Goal: Task Accomplishment & Management: Complete application form

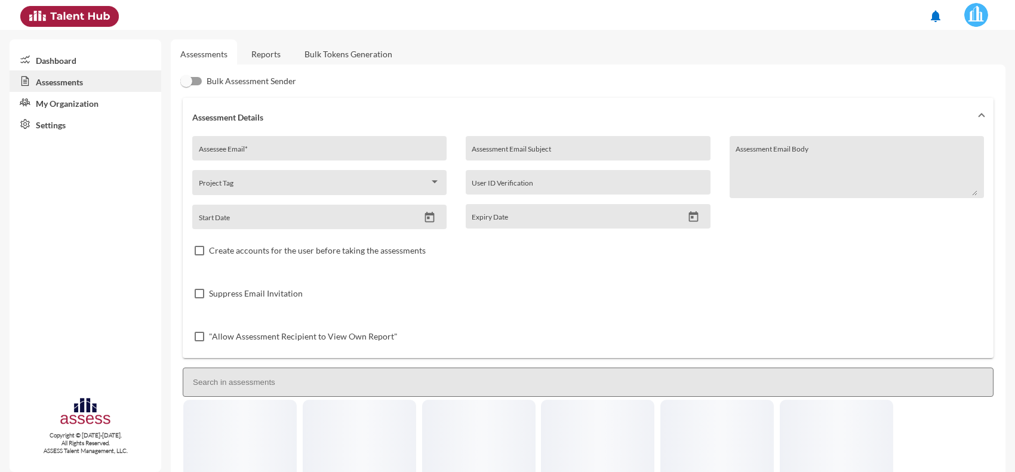
click at [315, 147] on div "Assessee Email *" at bounding box center [320, 152] width 242 height 18
paste input "Mahmoud.abogazala92@yahoo.com"
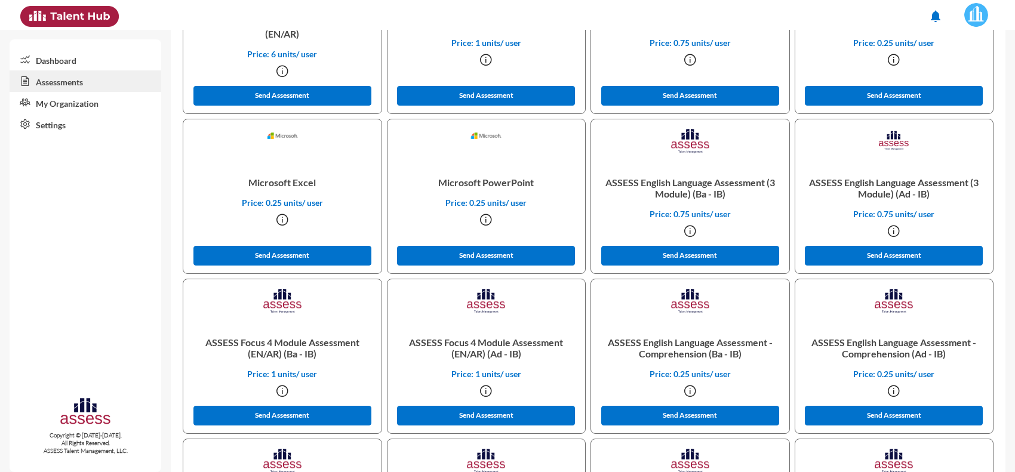
scroll to position [523, 0]
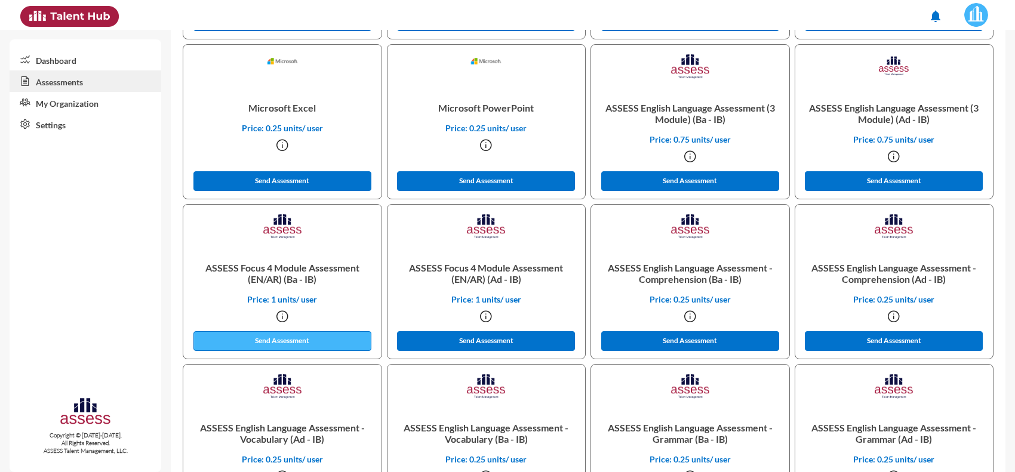
click at [299, 341] on button "Send Assessment" at bounding box center [283, 341] width 178 height 20
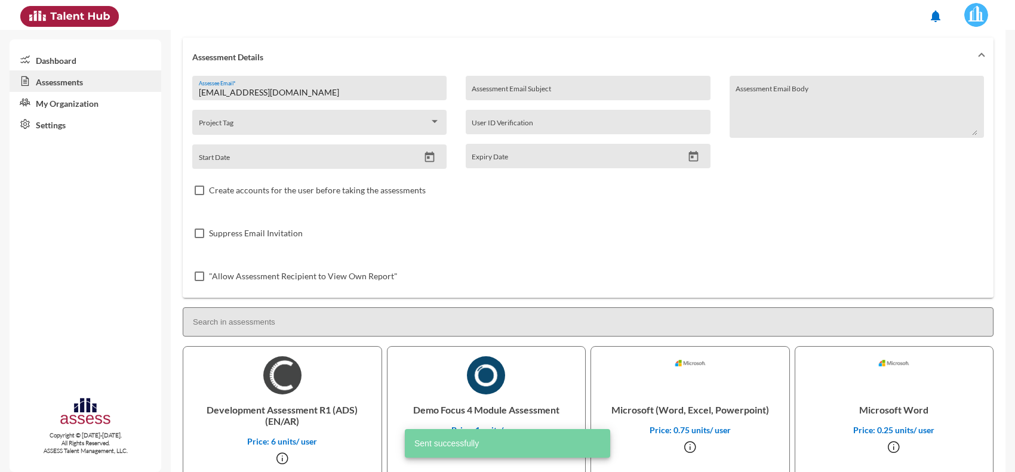
scroll to position [0, 0]
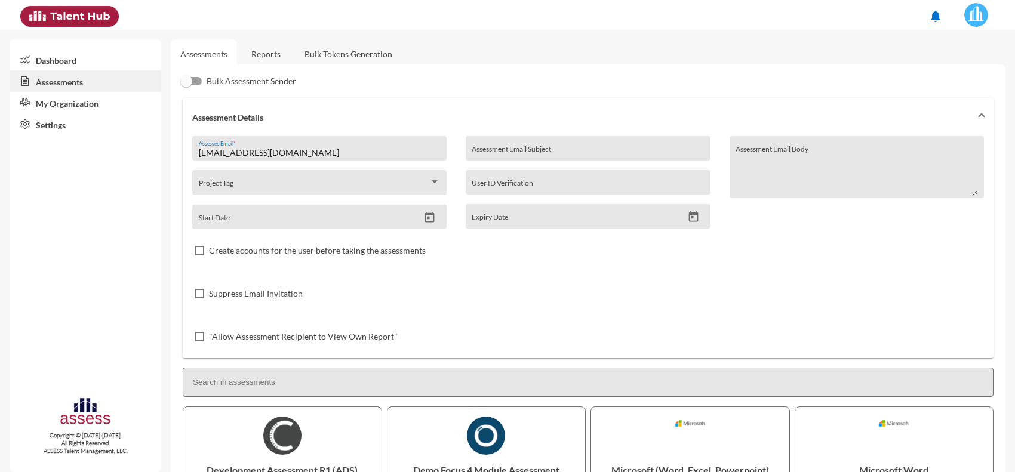
drag, startPoint x: 290, startPoint y: 156, endPoint x: 168, endPoint y: 168, distance: 121.8
click at [168, 168] on mat-sidenav-container "Dashboard Assessments My Organization Settings Copyright © 2015-2024. All Right…" at bounding box center [507, 251] width 1015 height 443
paste input "omarsaeed3650@gmail"
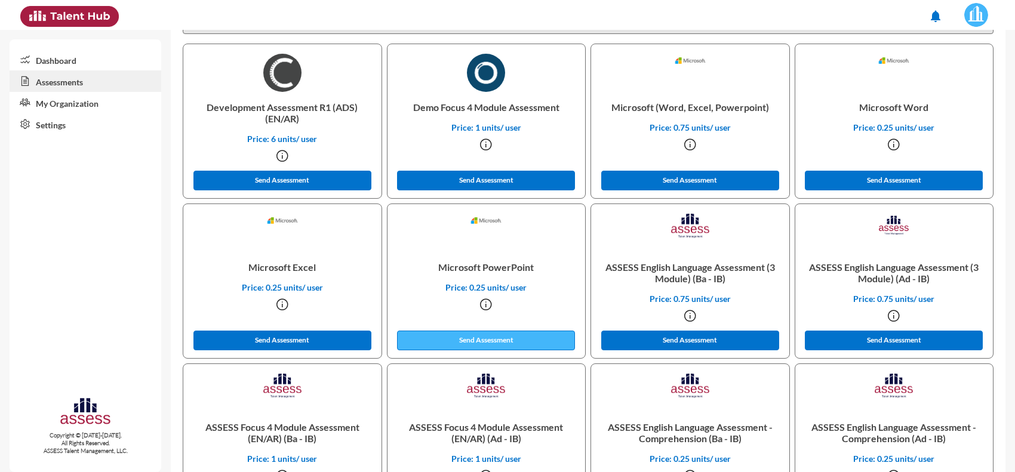
scroll to position [373, 0]
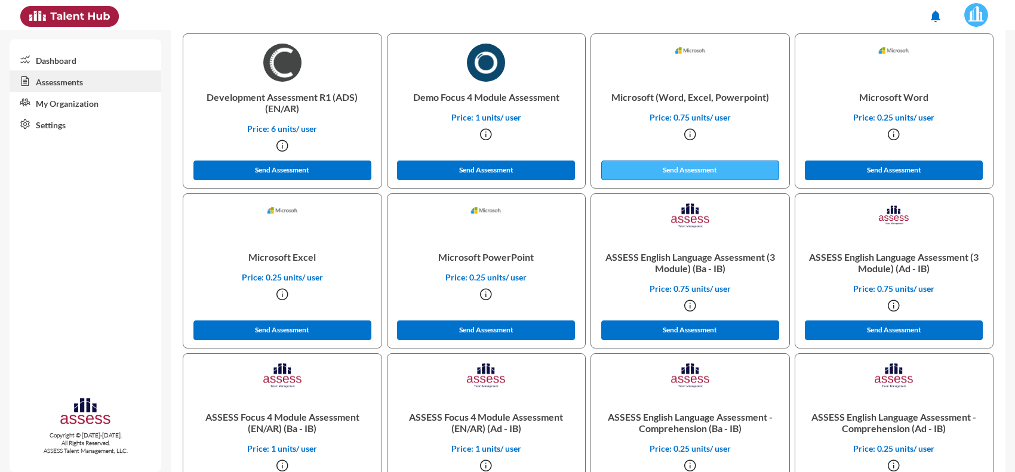
type input "[EMAIL_ADDRESS][DOMAIN_NAME]"
click at [705, 165] on button "Send Assessment" at bounding box center [690, 171] width 178 height 20
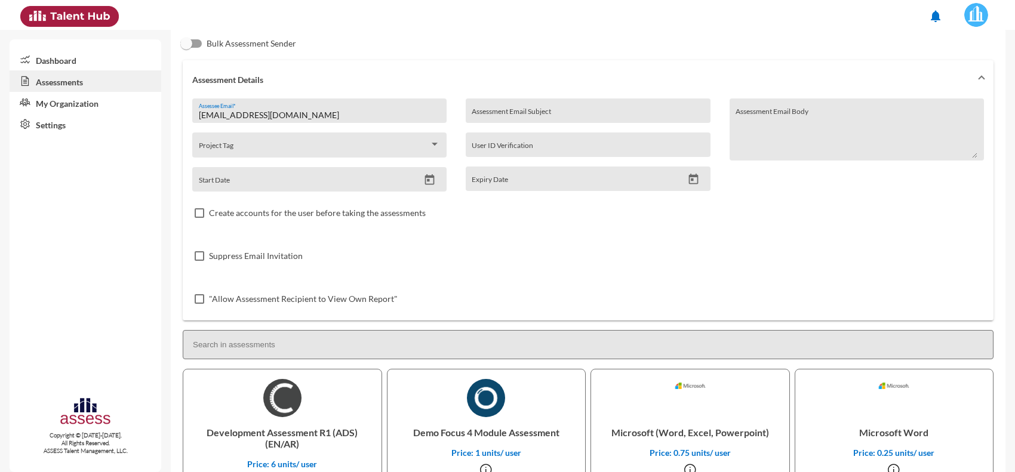
scroll to position [0, 0]
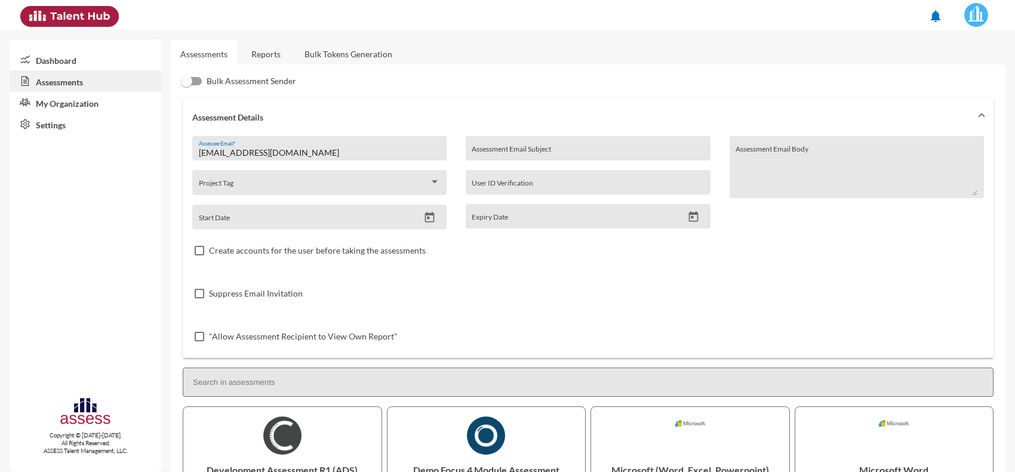
click at [268, 59] on link "Reports" at bounding box center [266, 53] width 48 height 29
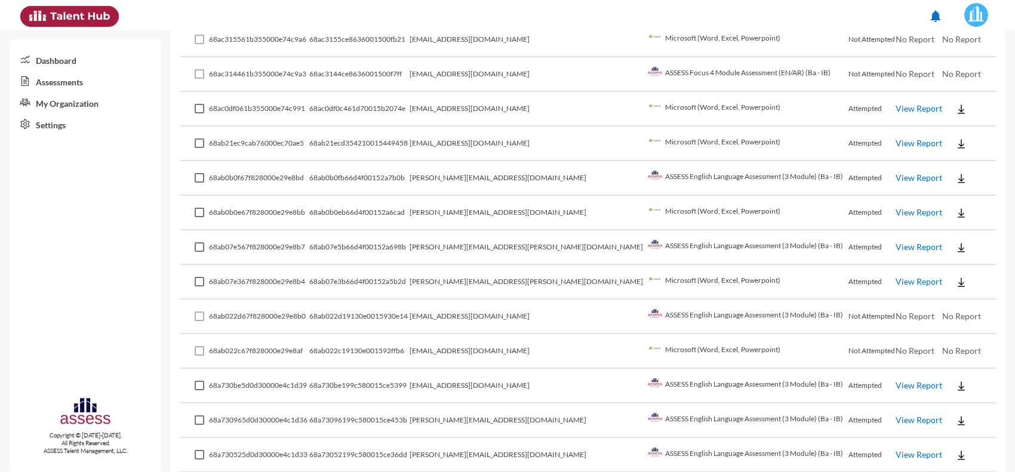
scroll to position [234, 0]
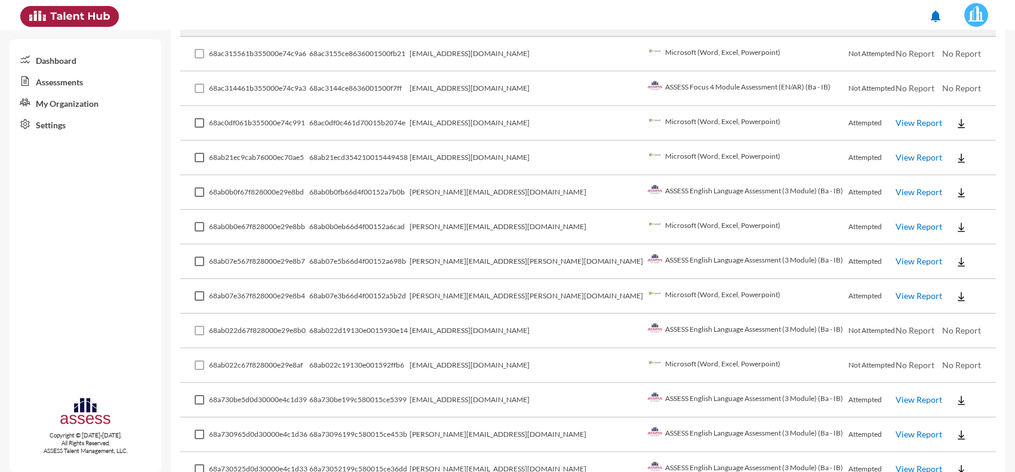
click at [896, 156] on link "View Report" at bounding box center [919, 157] width 47 height 10
click at [897, 154] on link "View Report" at bounding box center [919, 157] width 47 height 10
click at [942, 154] on button at bounding box center [961, 158] width 38 height 22
click at [929, 168] on button "EN" at bounding box center [958, 177] width 67 height 23
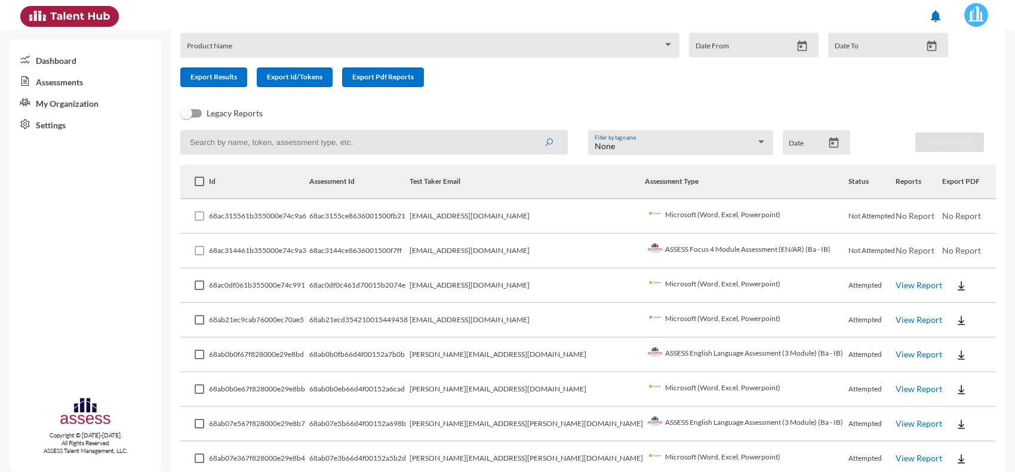
scroll to position [0, 0]
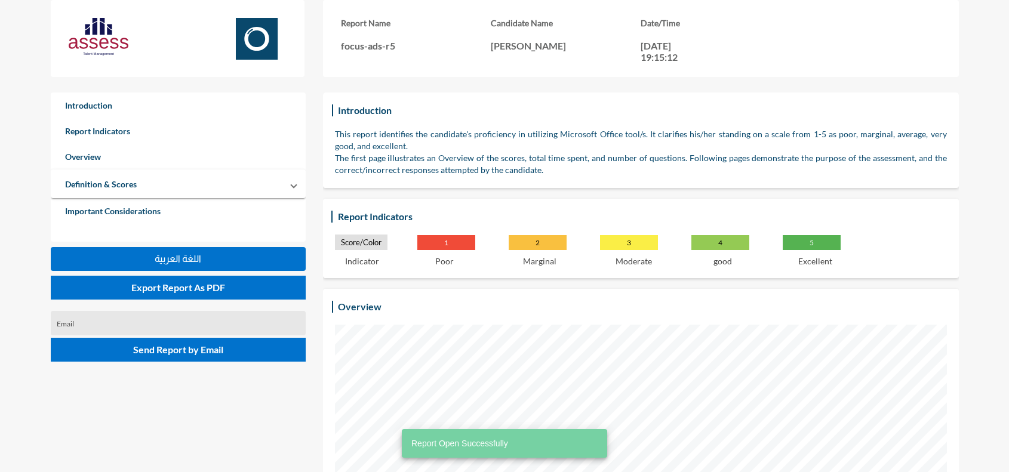
scroll to position [472, 1009]
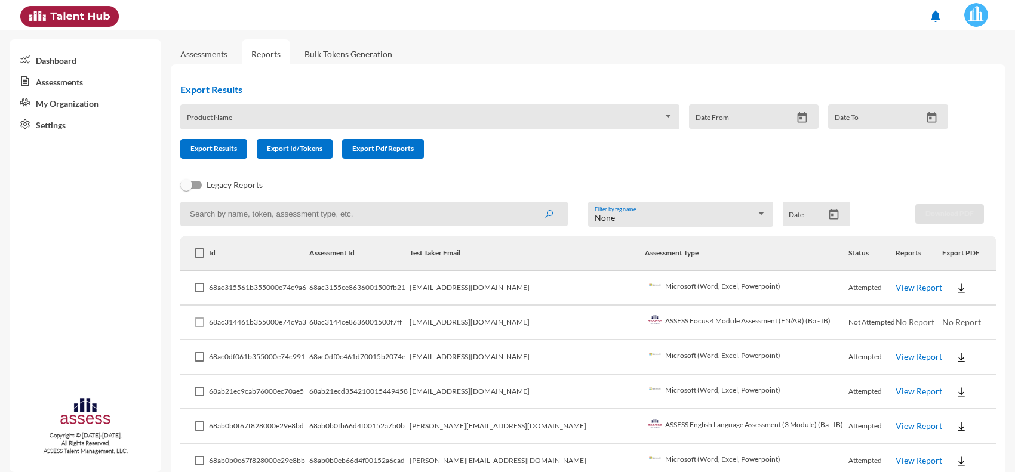
click at [917, 285] on td "View Report" at bounding box center [919, 288] width 47 height 35
click at [896, 287] on link "View Report" at bounding box center [919, 287] width 47 height 10
click at [213, 60] on link "Assessments" at bounding box center [204, 53] width 66 height 29
click at [213, 55] on link "Assessments" at bounding box center [203, 54] width 47 height 10
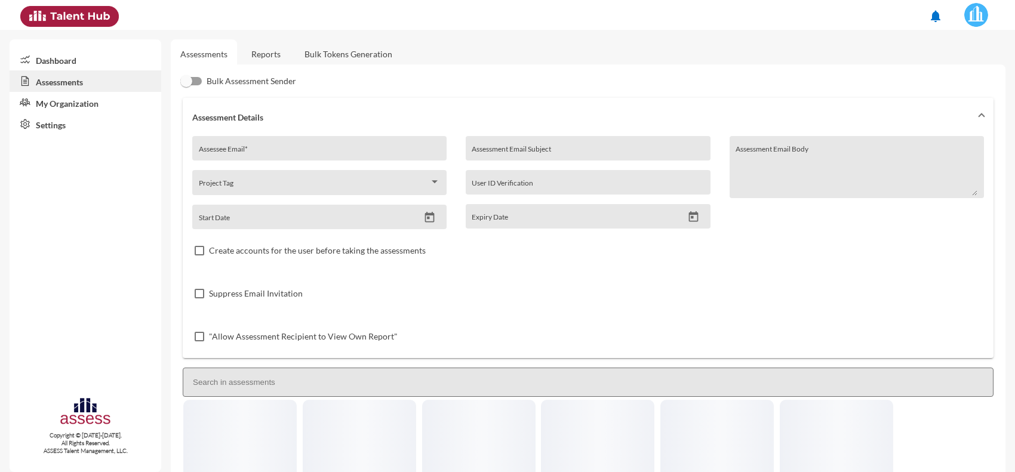
click at [284, 153] on input "Assessee Email *" at bounding box center [320, 153] width 242 height 10
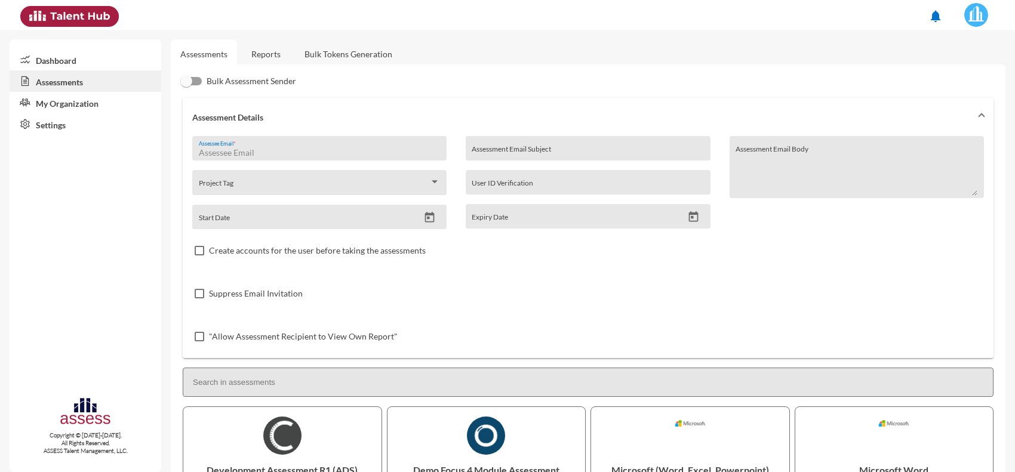
paste input "Fearless1215q@gmail.com"
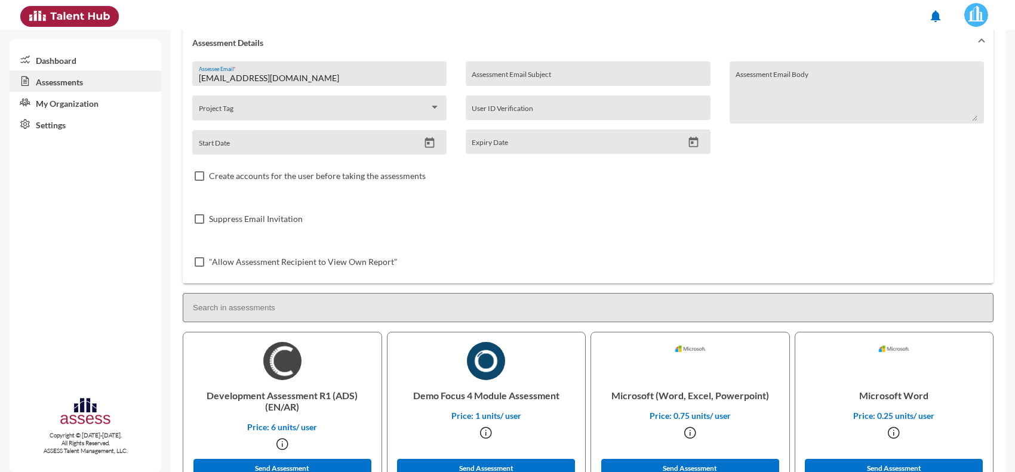
scroll to position [149, 0]
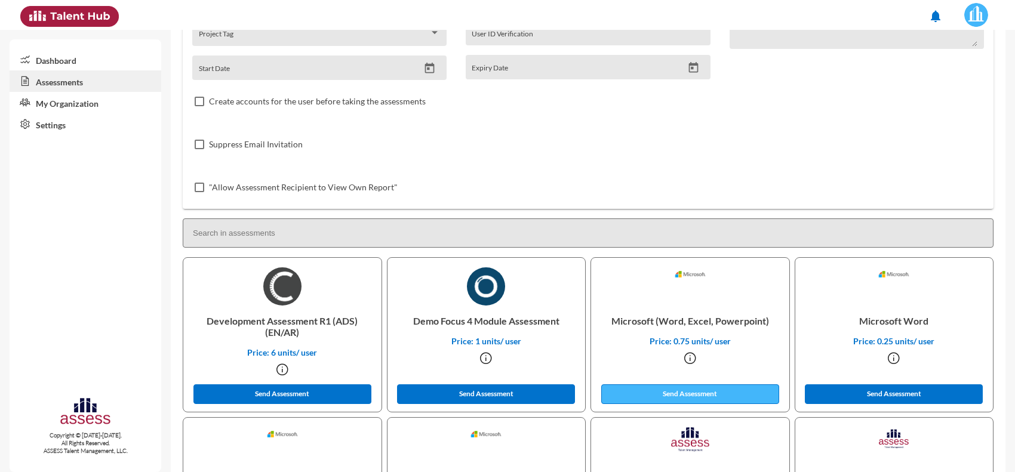
click at [667, 395] on button "Send Assessment" at bounding box center [690, 395] width 178 height 20
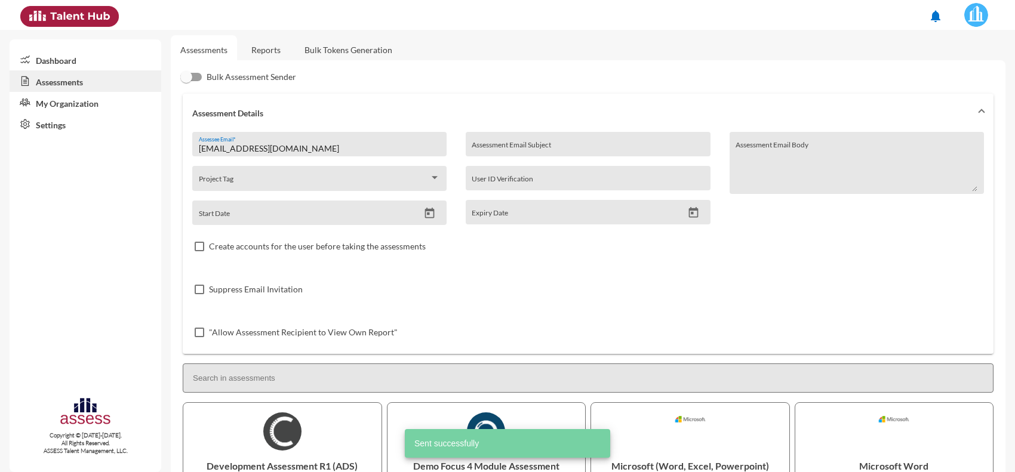
scroll to position [0, 0]
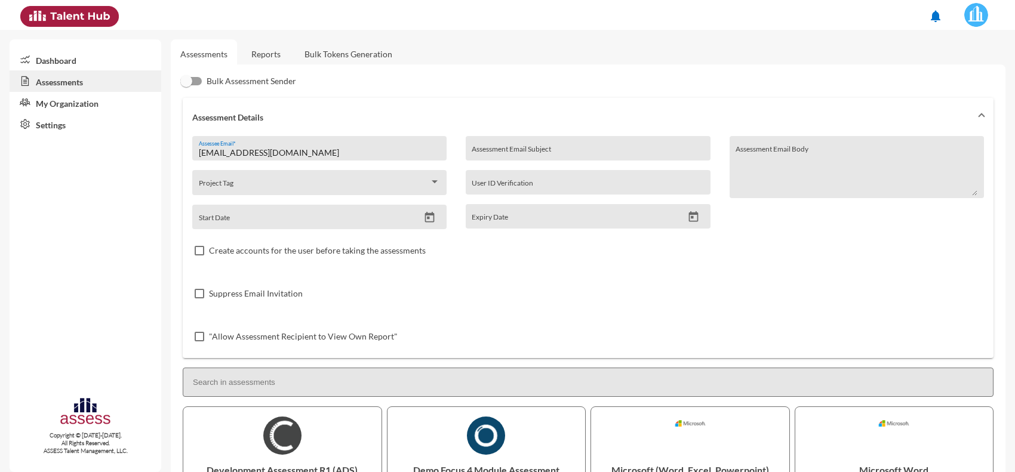
drag, startPoint x: 297, startPoint y: 145, endPoint x: 195, endPoint y: 164, distance: 103.3
click at [195, 164] on div "Fearless1215q@gmail.com Assessee Email * Project Tag Start Date" at bounding box center [324, 182] width 264 height 93
click at [290, 161] on div "Fearless1215q@gmail.com Assessee Email * Project Tag Start Date" at bounding box center [324, 182] width 264 height 93
drag, startPoint x: 294, startPoint y: 154, endPoint x: 173, endPoint y: 146, distance: 120.9
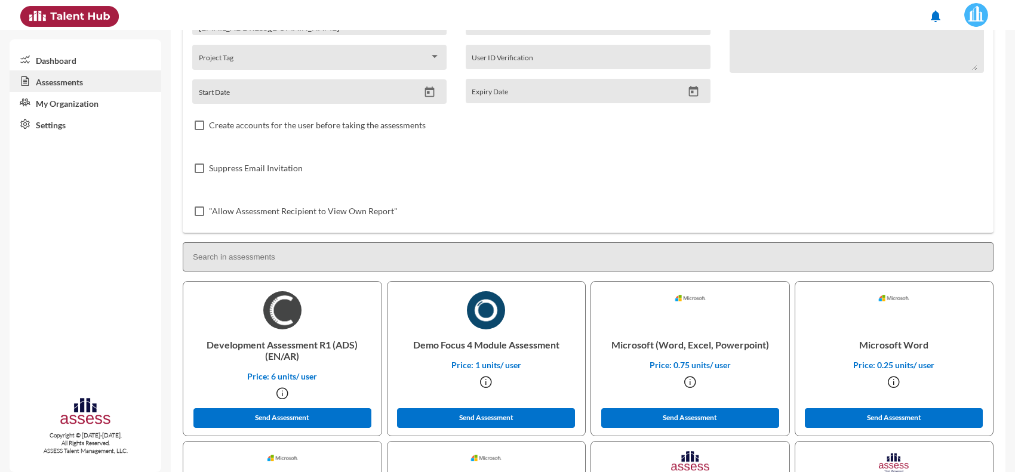
scroll to position [149, 0]
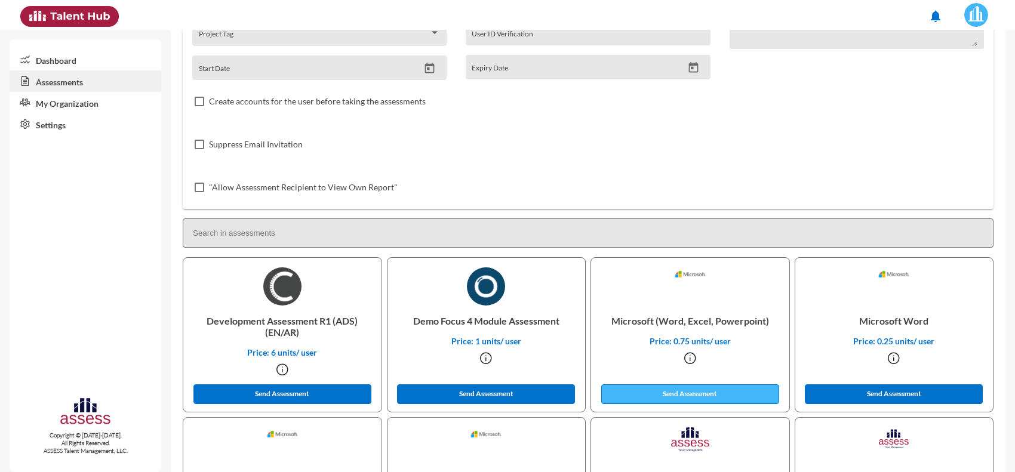
click at [643, 390] on button "Send Assessment" at bounding box center [690, 395] width 178 height 20
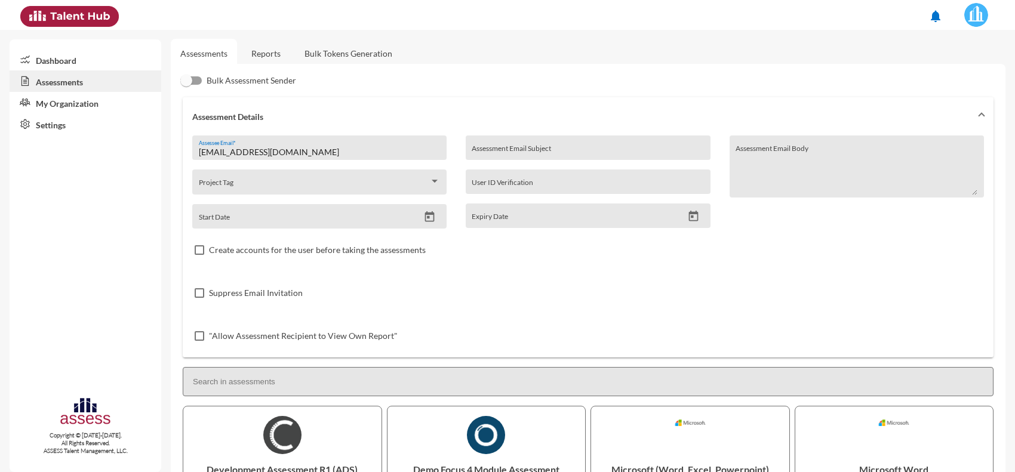
scroll to position [0, 0]
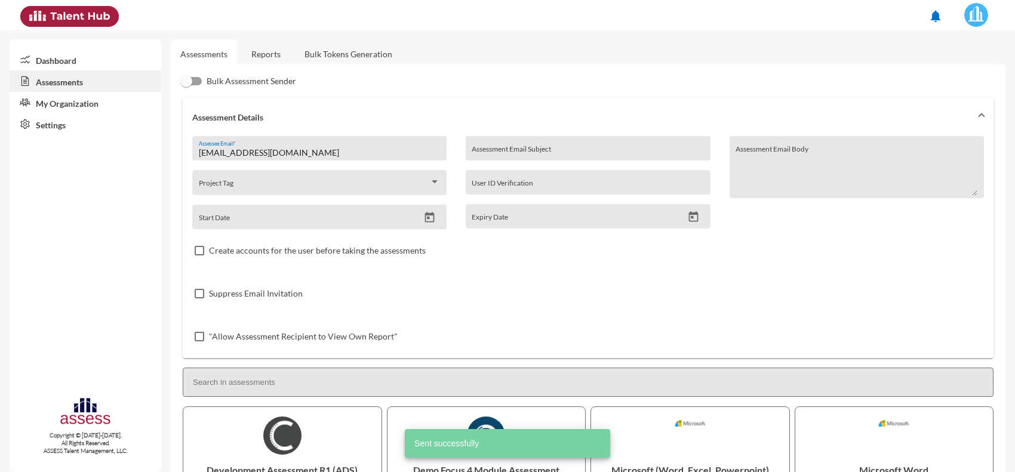
drag, startPoint x: 309, startPoint y: 151, endPoint x: 169, endPoint y: 148, distance: 139.8
click at [169, 148] on mat-sidenav-container "Dashboard Assessments My Organization Settings Copyright © 2015-2024. All Right…" at bounding box center [507, 251] width 1015 height 443
paste input "hany.abdelhamid@eden-fm"
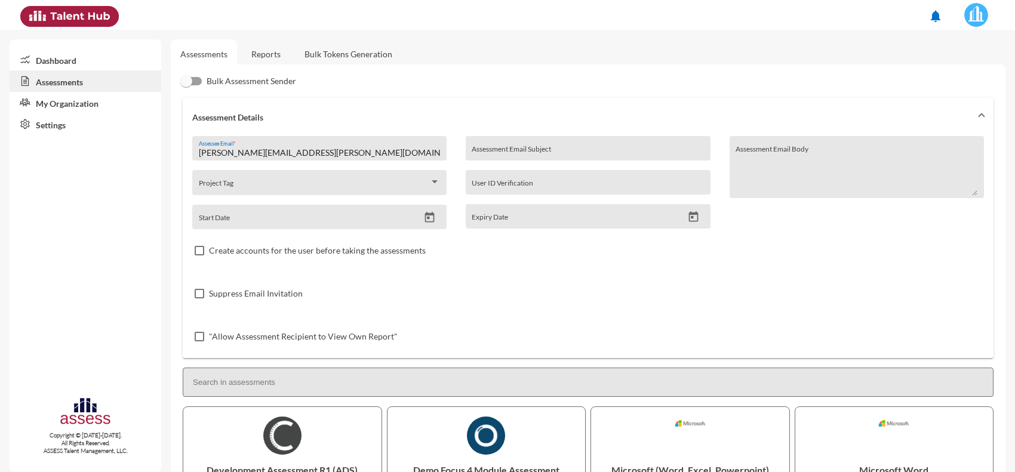
type input "[PERSON_NAME][EMAIL_ADDRESS][PERSON_NAME][DOMAIN_NAME]"
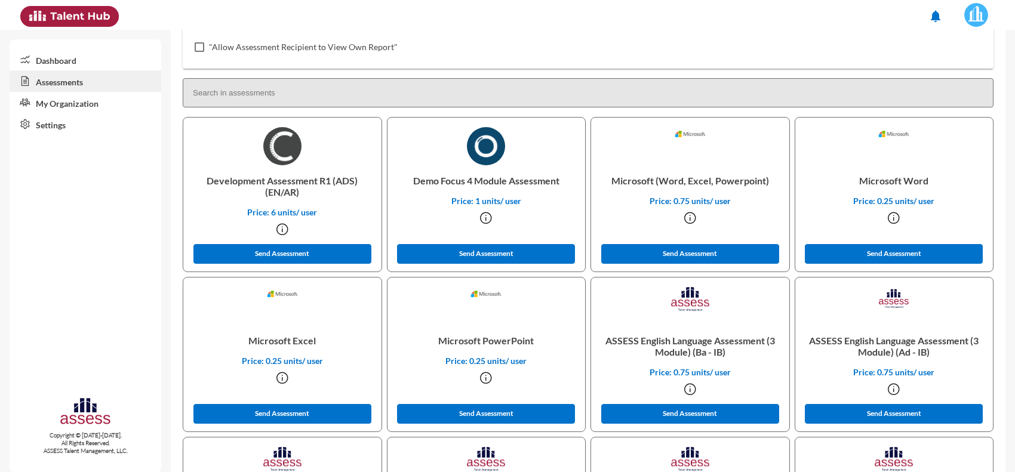
scroll to position [299, 0]
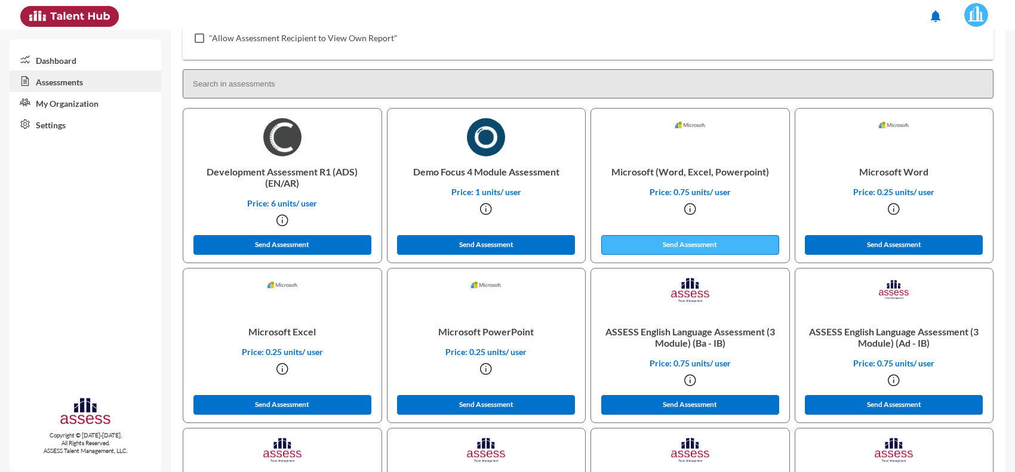
click at [664, 246] on button "Send Assessment" at bounding box center [690, 245] width 178 height 20
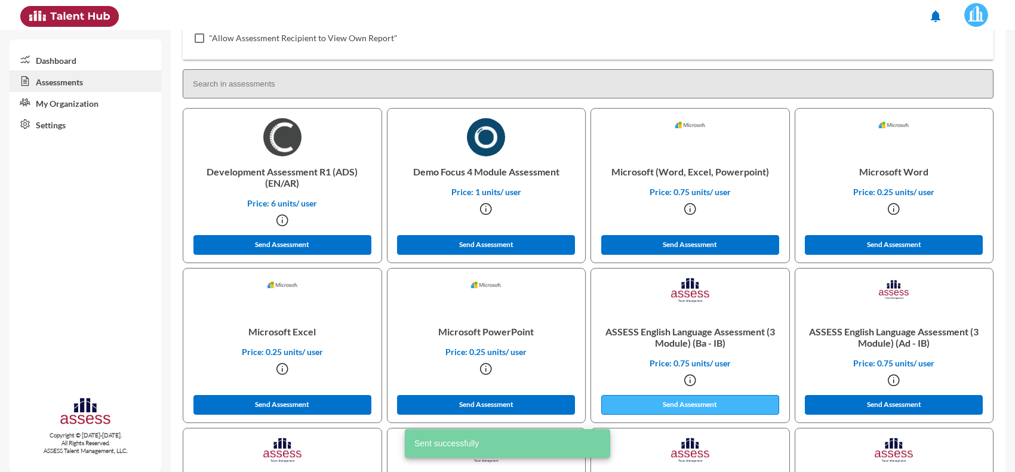
click at [672, 395] on button "Send Assessment" at bounding box center [690, 405] width 178 height 20
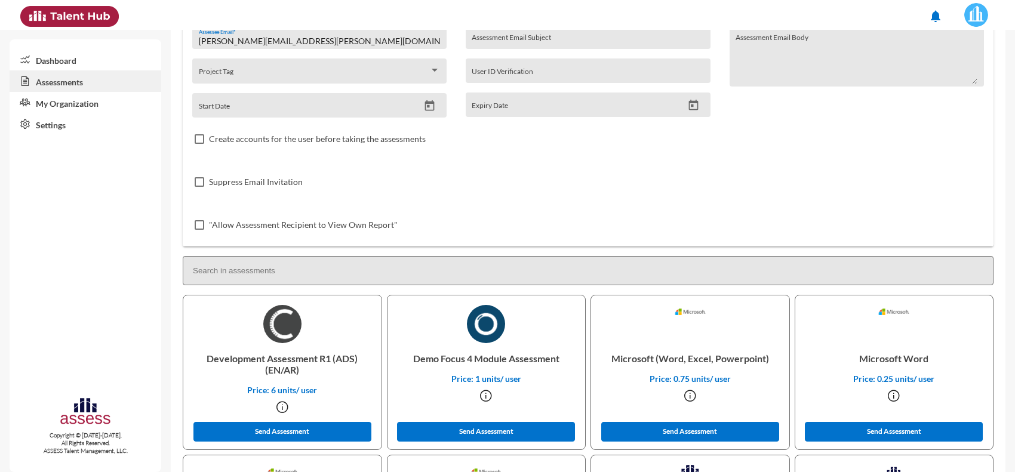
scroll to position [0, 0]
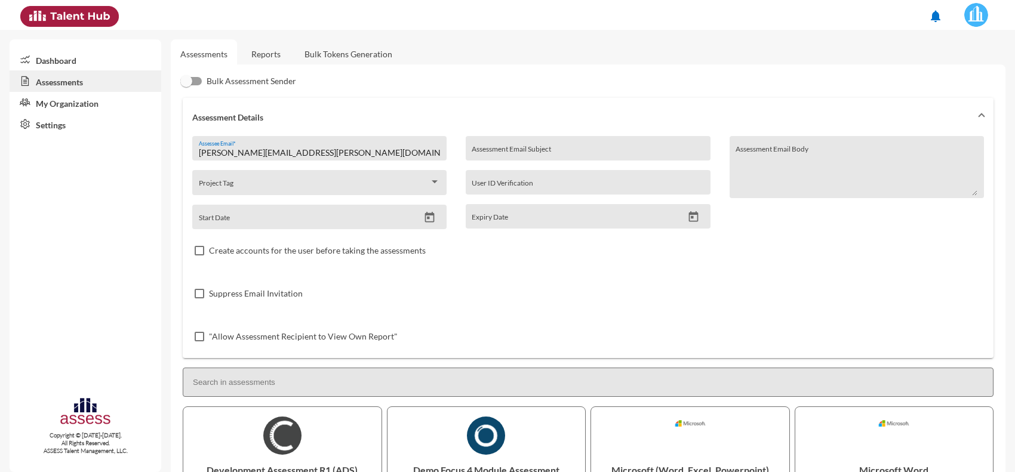
click at [291, 54] on div "Assessments Reports Bulk Tokens Generation" at bounding box center [588, 54] width 835 height 11
click at [290, 54] on link "Reports" at bounding box center [266, 53] width 48 height 29
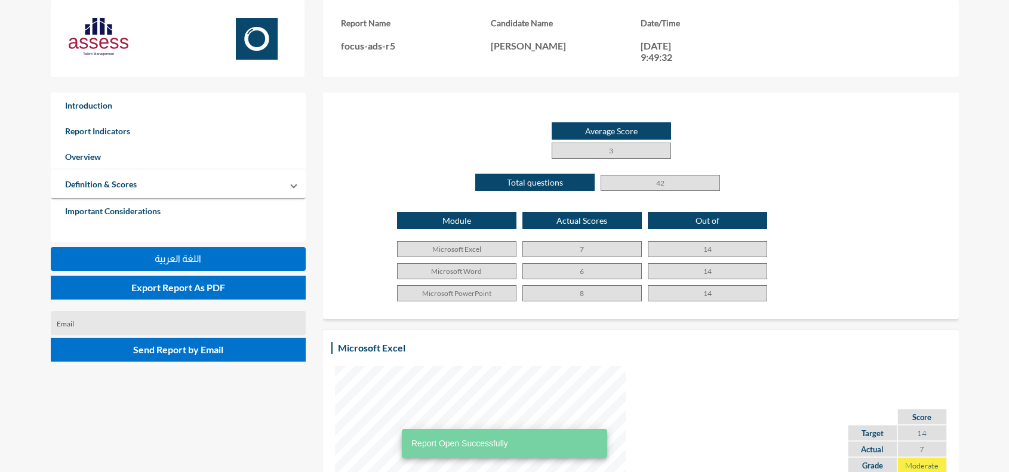
scroll to position [627, 0]
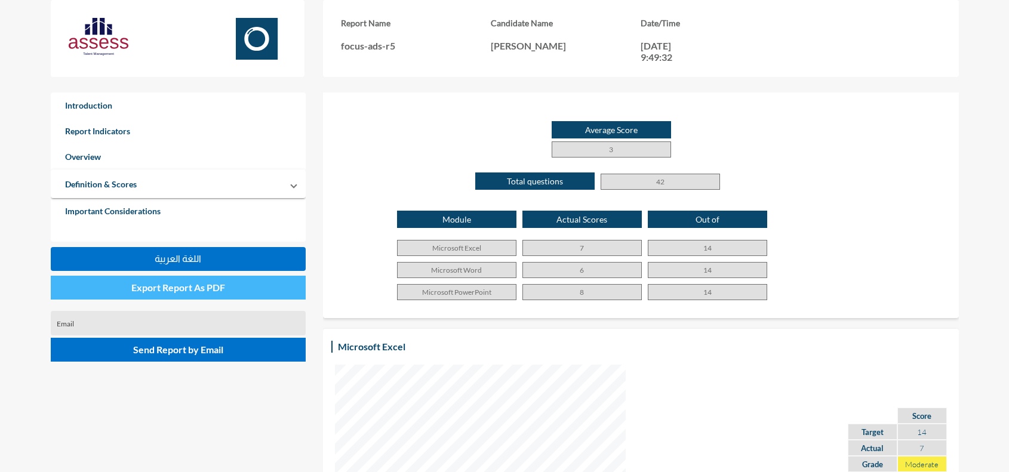
click at [185, 280] on button "Export Report As PDF" at bounding box center [179, 288] width 256 height 24
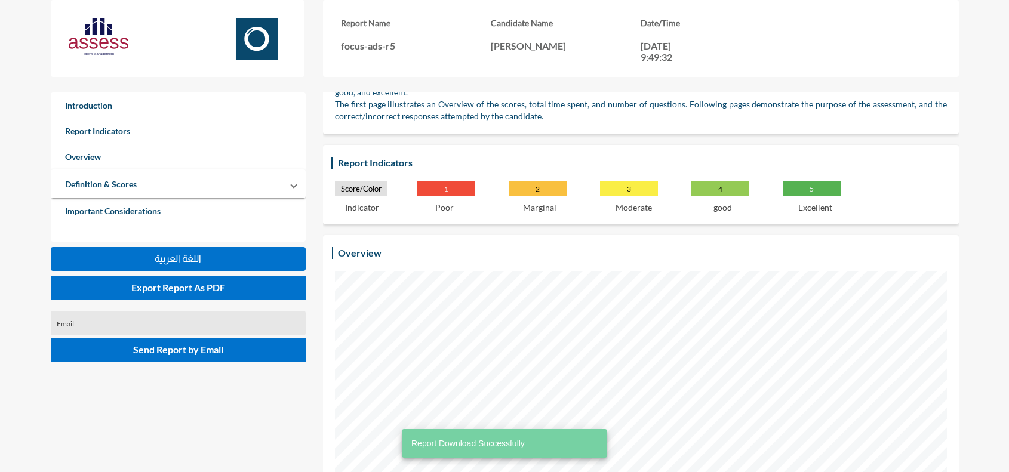
scroll to position [0, 0]
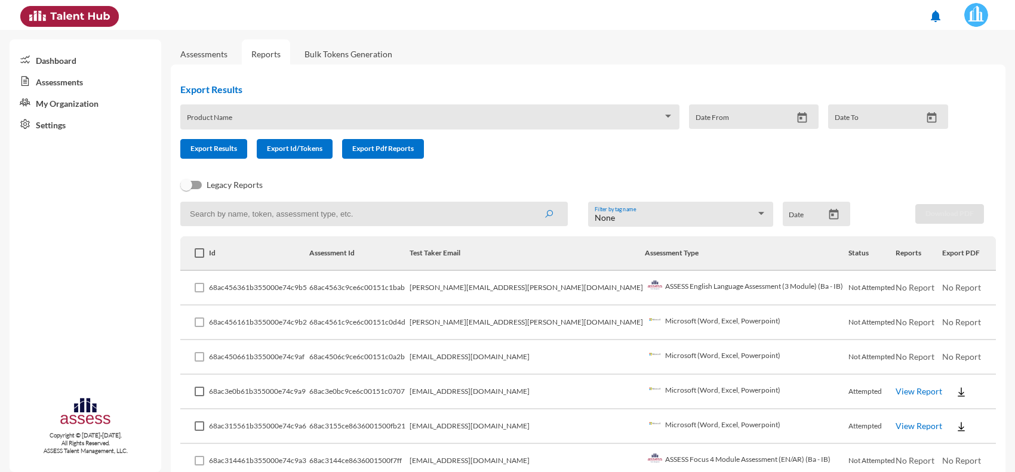
click at [956, 392] on img at bounding box center [962, 392] width 12 height 12
click at [942, 410] on button "EN" at bounding box center [958, 411] width 67 height 23
